Goal: Use online tool/utility: Utilize a website feature to perform a specific function

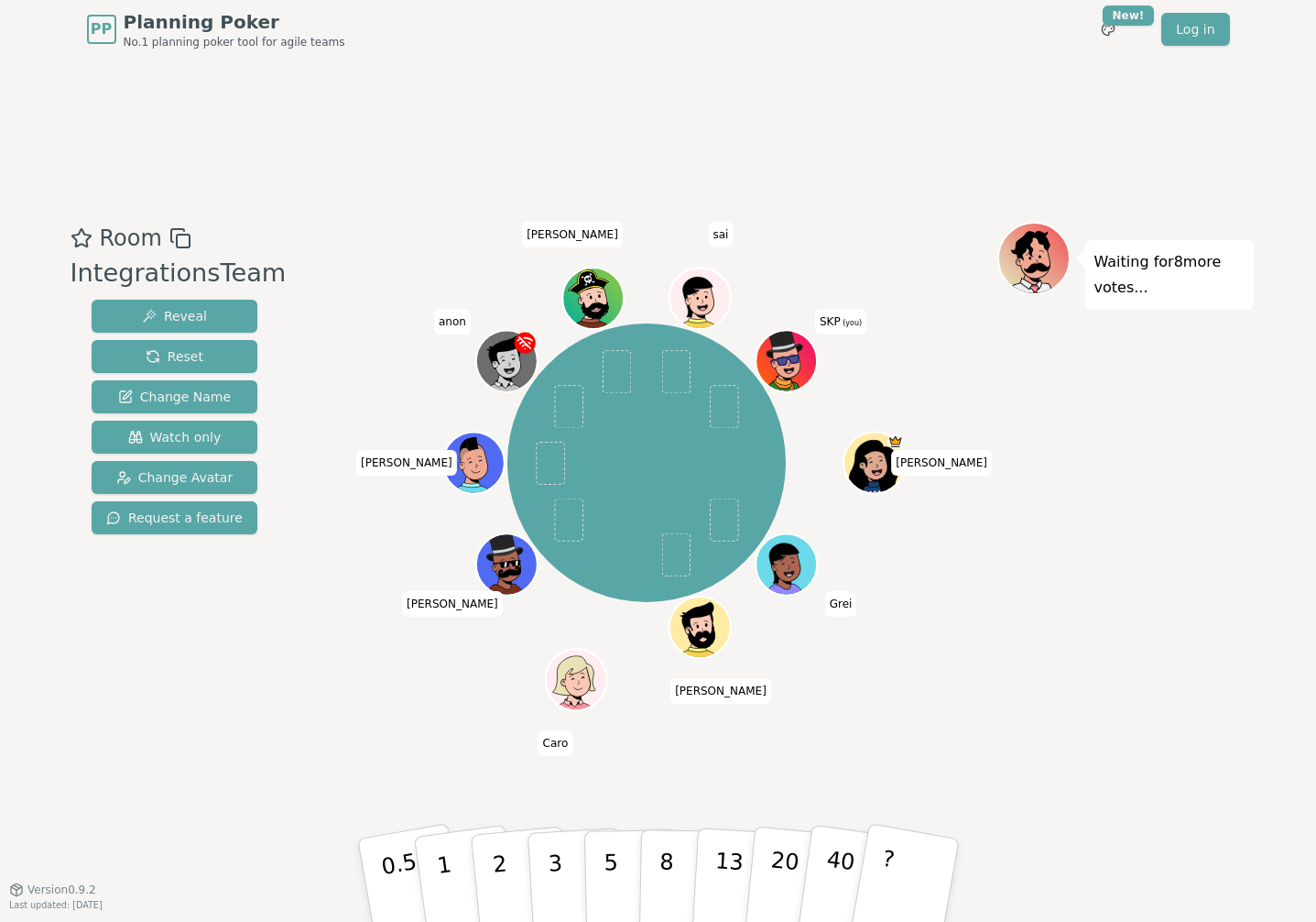
click at [782, 367] on icon at bounding box center [790, 371] width 31 height 10
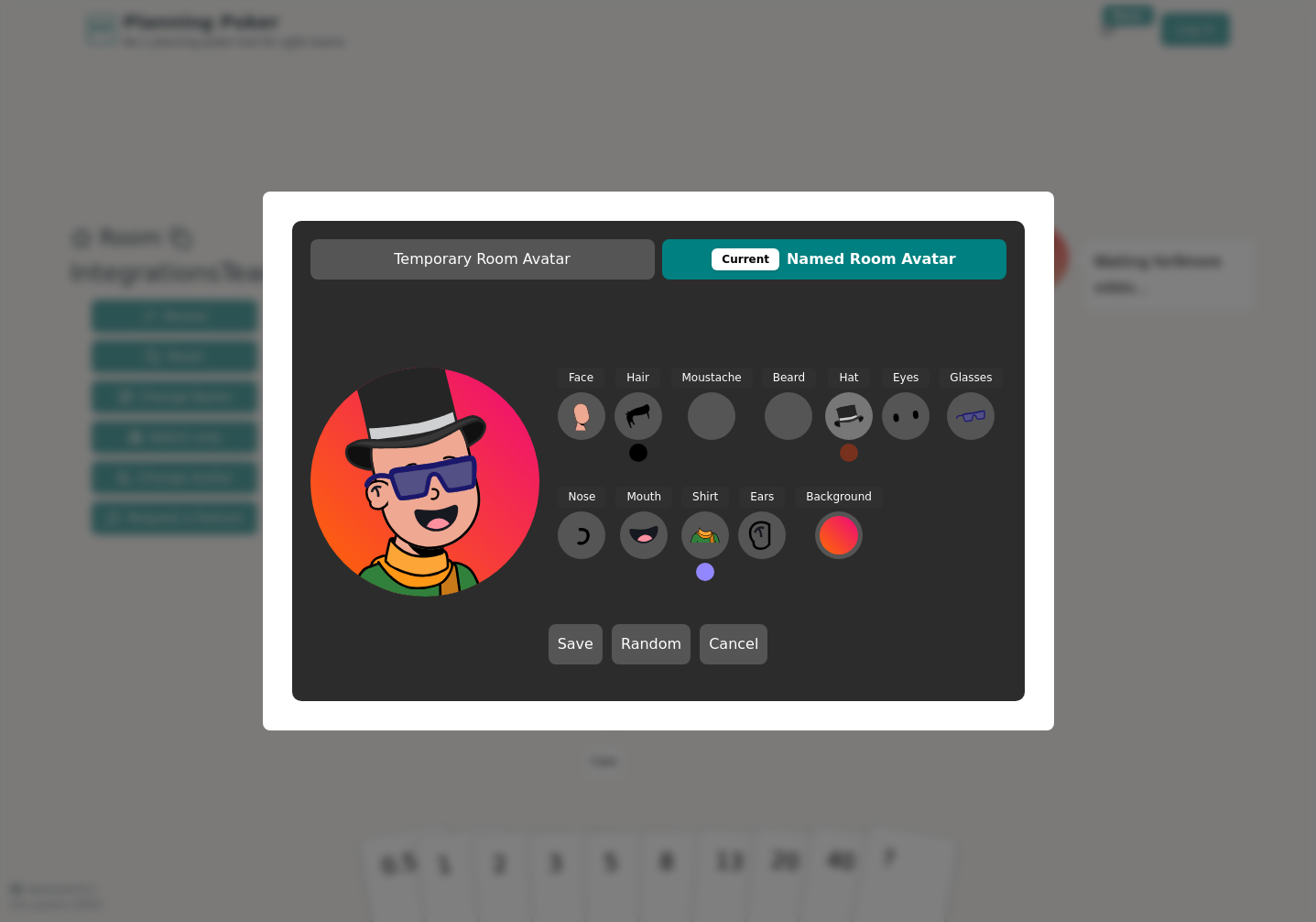
click at [847, 413] on icon at bounding box center [849, 416] width 30 height 22
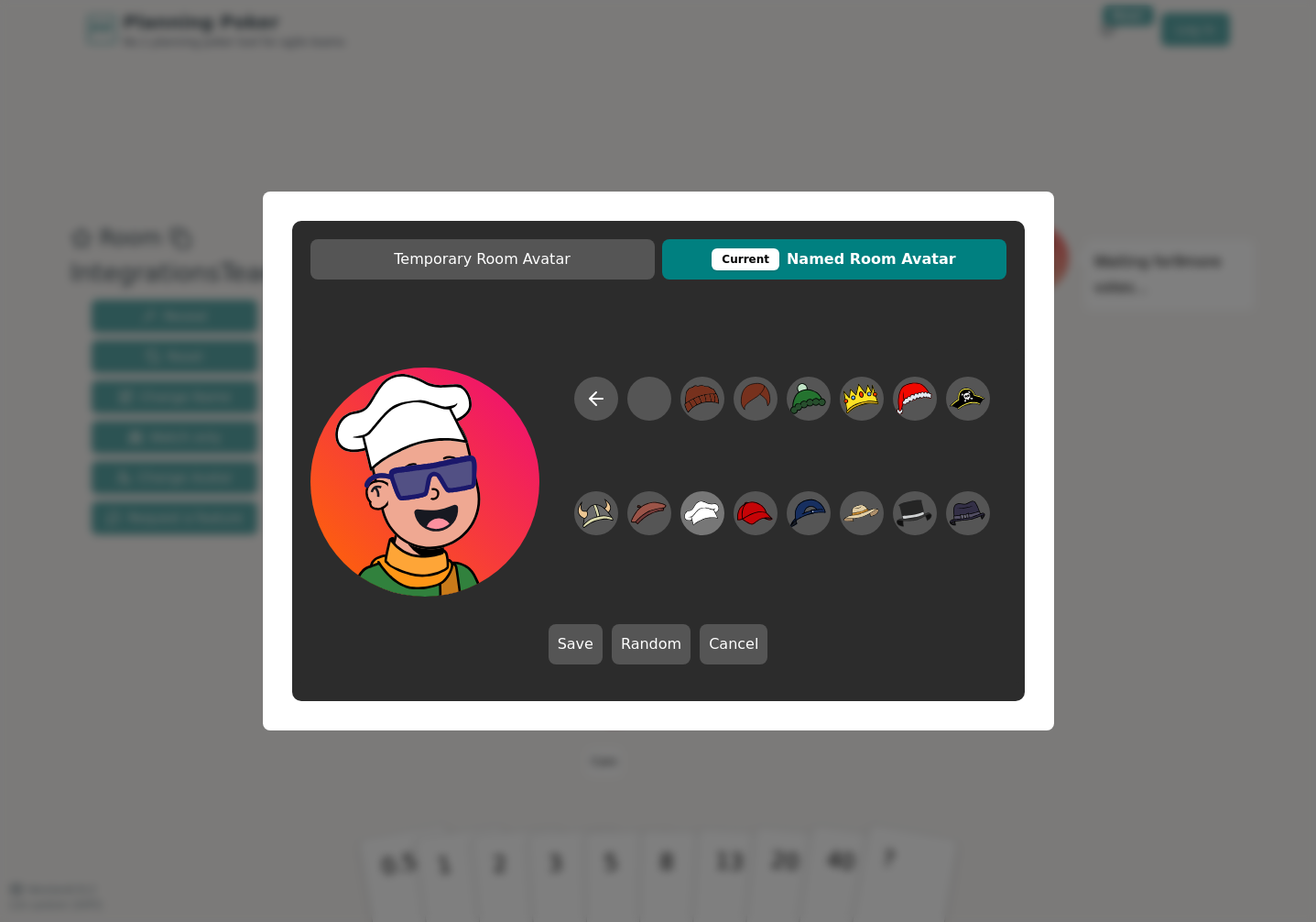
click at [707, 514] on icon at bounding box center [704, 516] width 27 height 17
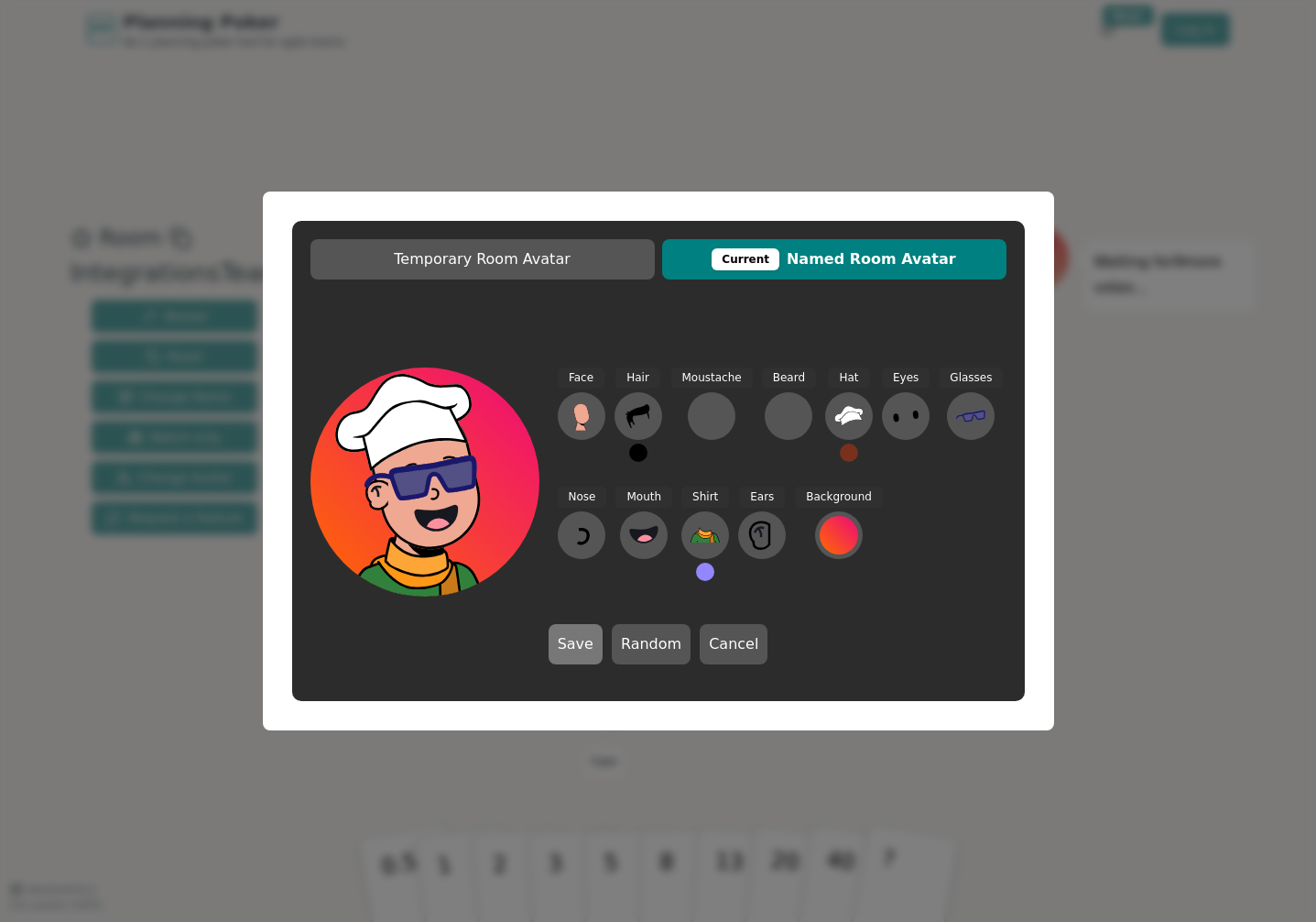
click at [575, 643] on button "Save" at bounding box center [575, 644] width 54 height 40
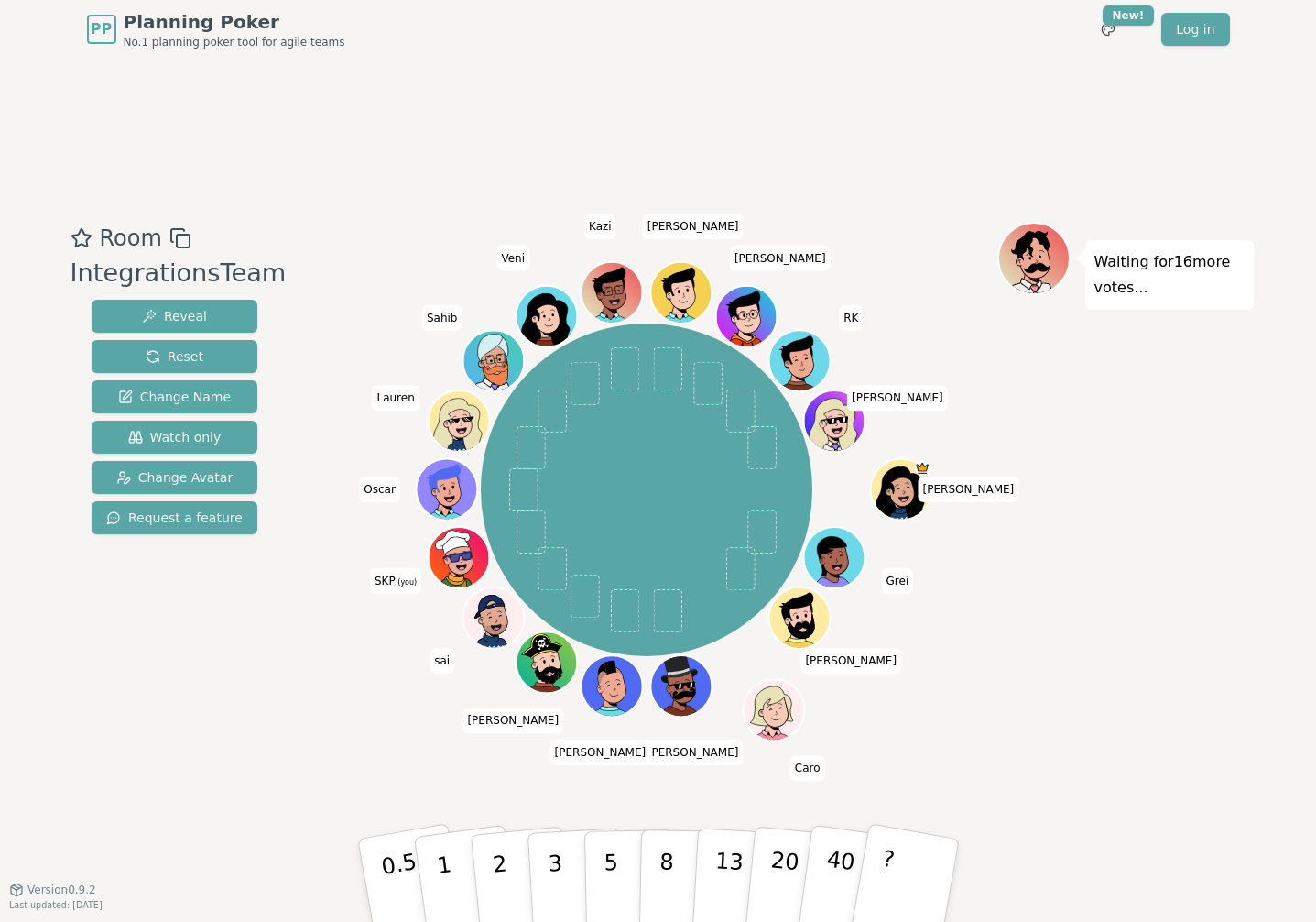
click at [457, 745] on div "Room IntegrationsTeam Reveal Reset Change Name Watch only Change Avatar Request…" at bounding box center [658, 473] width 1191 height 830
click at [437, 767] on div "Room IntegrationsTeam Reveal Reset Change Name Watch only Change Avatar Request…" at bounding box center [658, 473] width 1191 height 830
click at [438, 855] on p "1" at bounding box center [446, 882] width 28 height 100
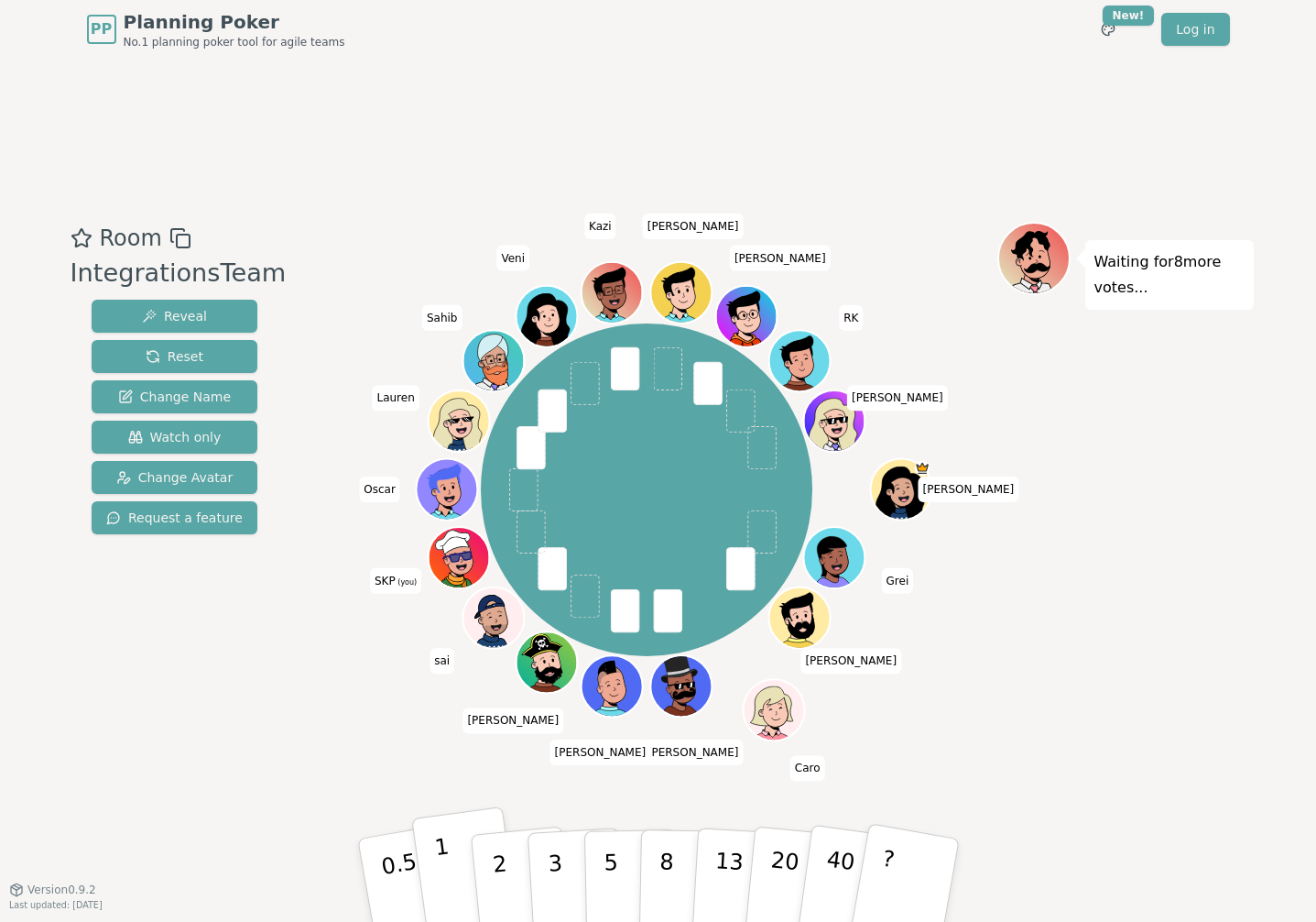
click at [442, 869] on p "1" at bounding box center [446, 882] width 28 height 100
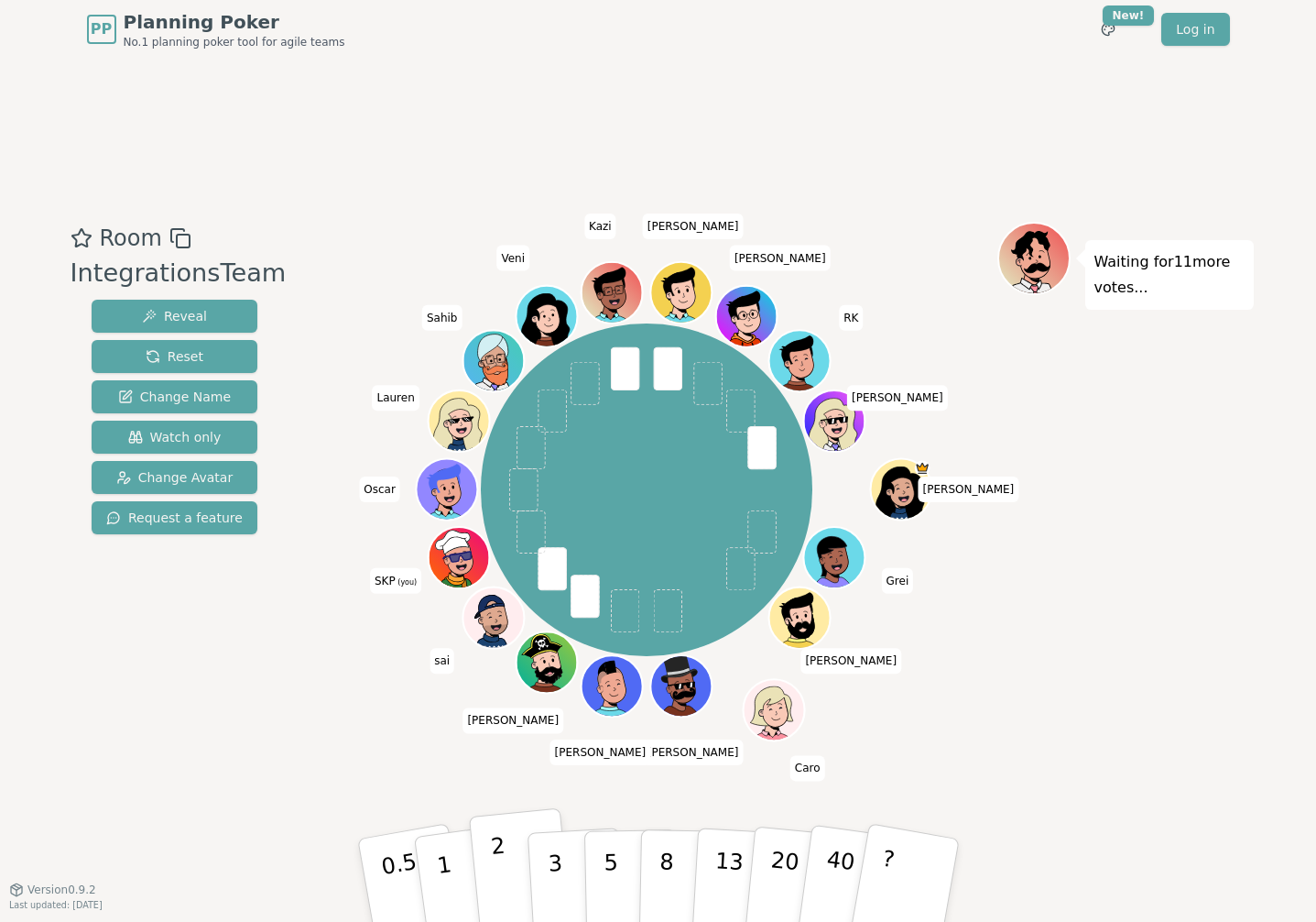
click at [509, 866] on button "2" at bounding box center [520, 881] width 104 height 146
click at [1004, 736] on div "Room IntegrationsTeam Reveal Reset Change Name Watch only Change Avatar Request…" at bounding box center [658, 473] width 1191 height 830
click at [563, 877] on button "3" at bounding box center [575, 880] width 100 height 143
